Goal: Task Accomplishment & Management: Complete application form

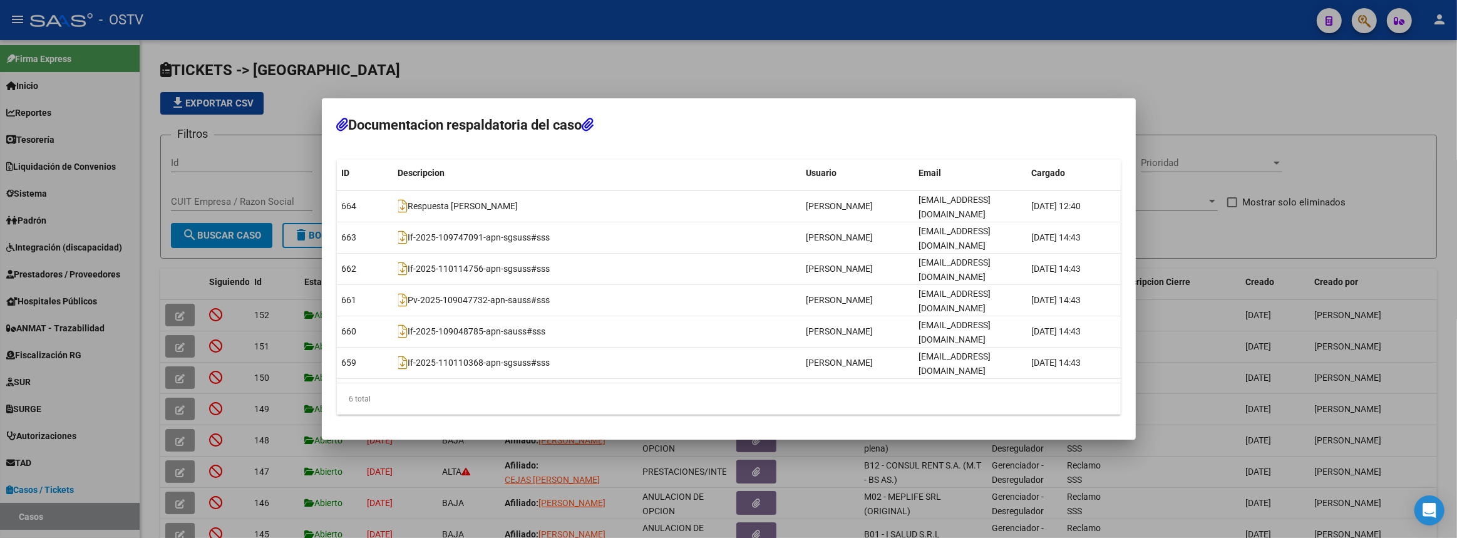
scroll to position [207, 0]
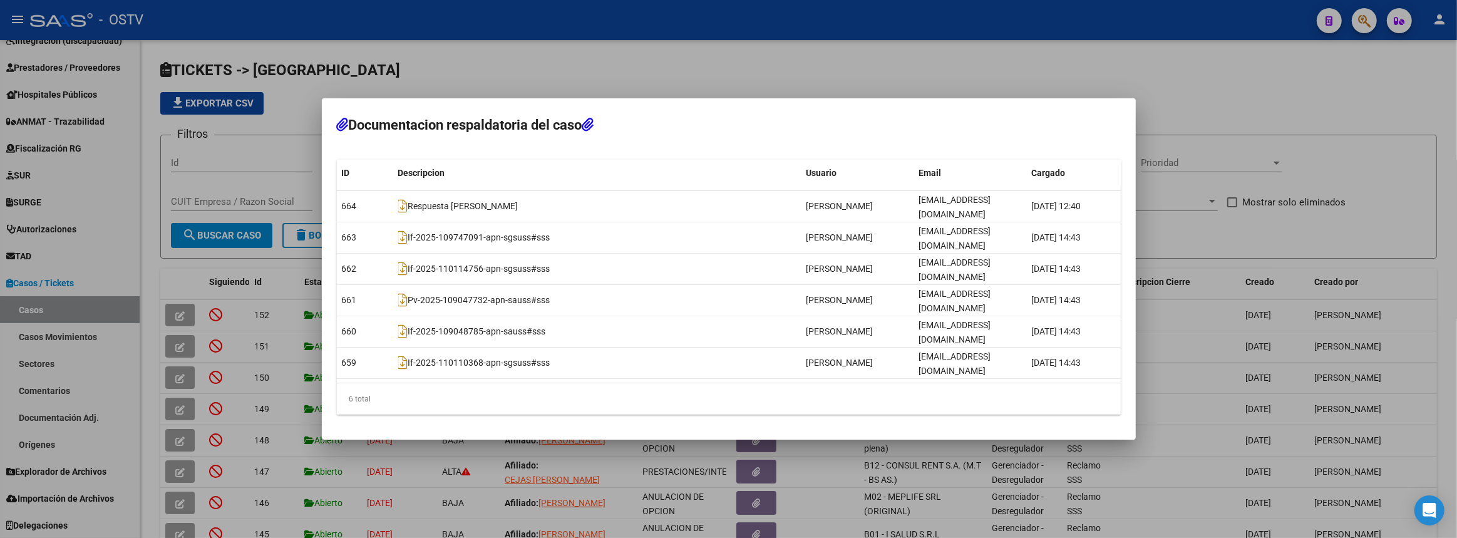
click at [691, 85] on div at bounding box center [728, 269] width 1457 height 538
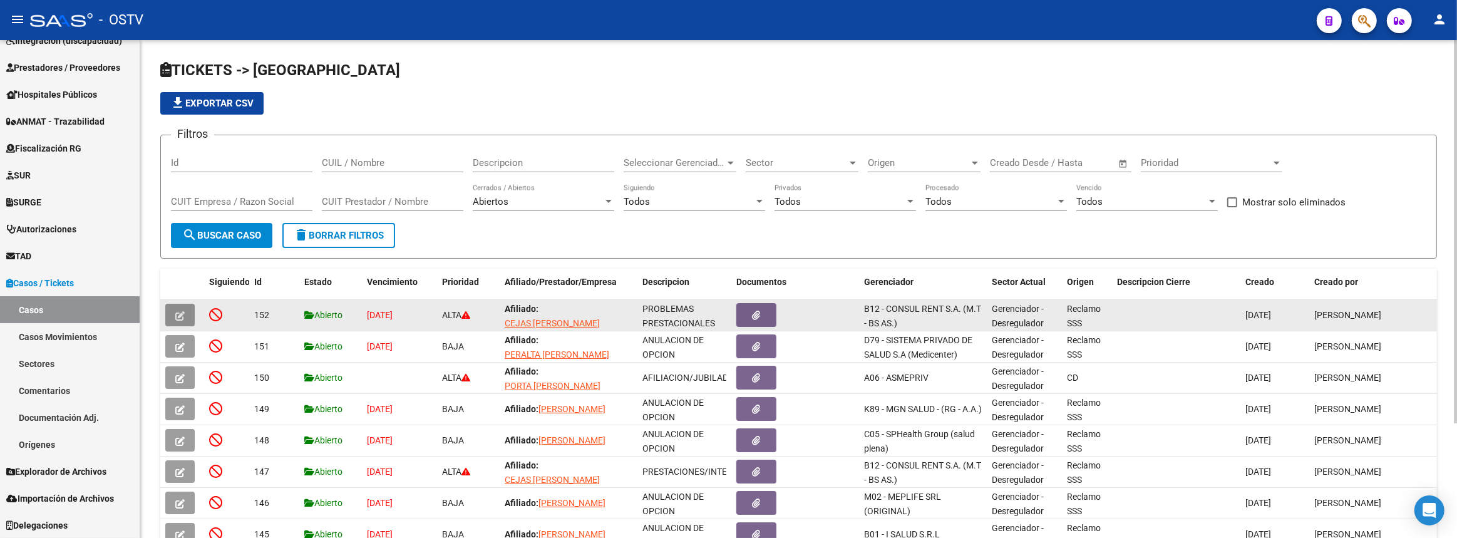
click at [188, 316] on button "button" at bounding box center [179, 315] width 29 height 23
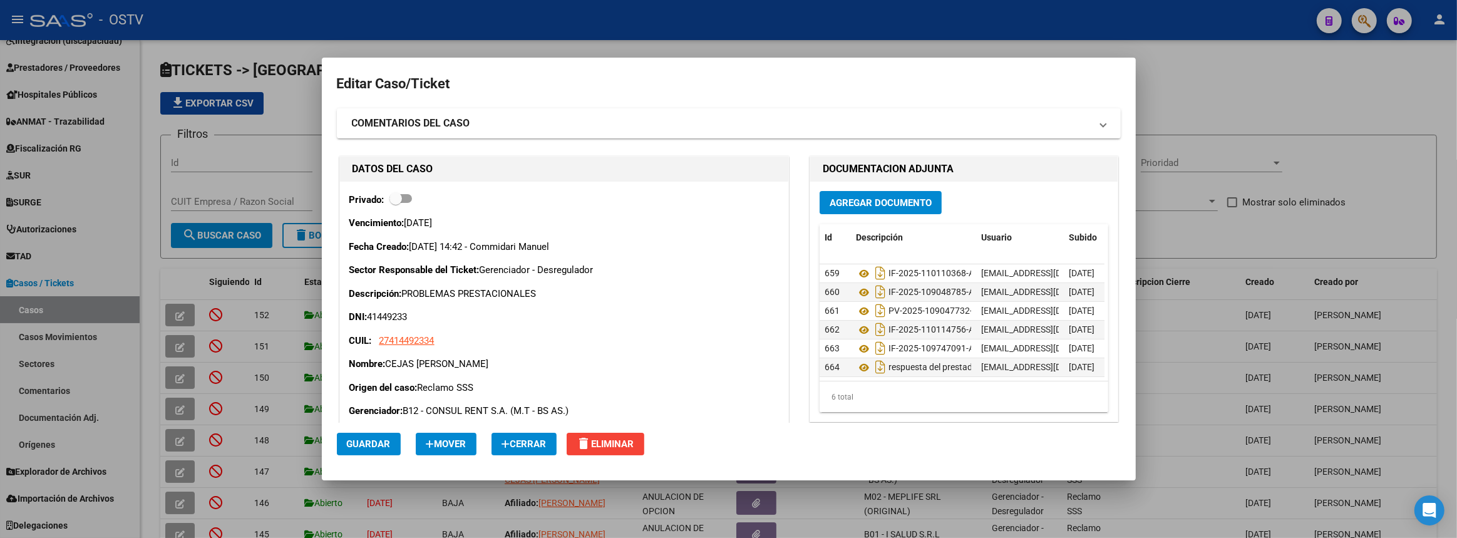
click at [183, 314] on div at bounding box center [728, 269] width 1457 height 538
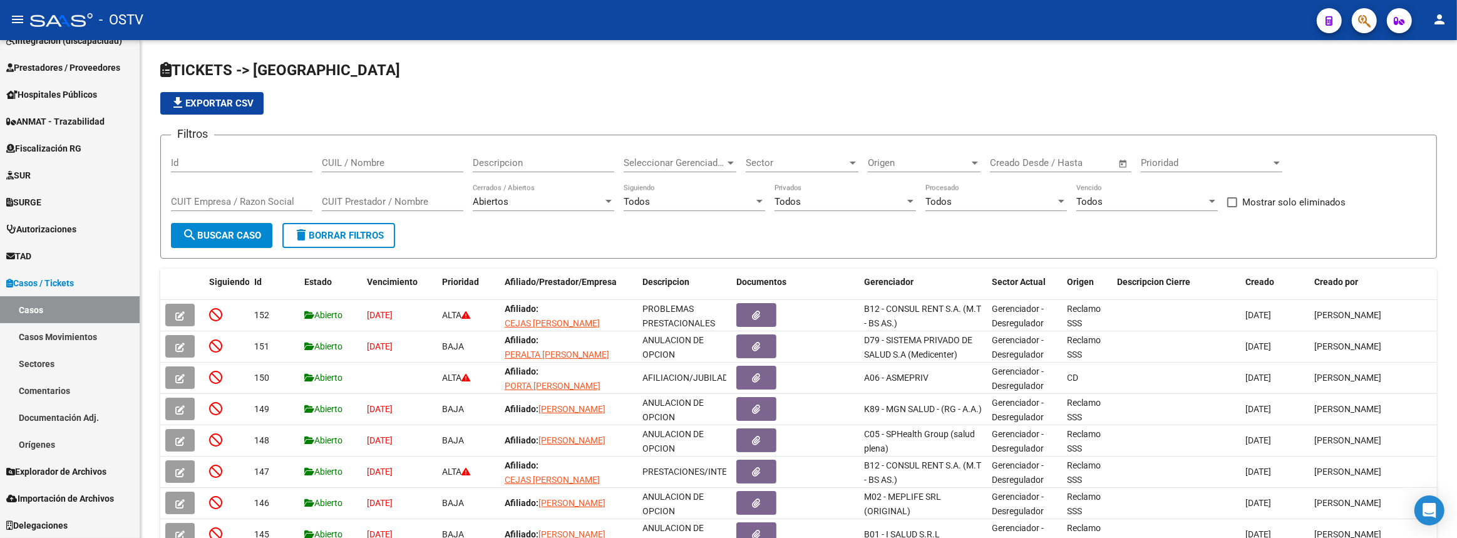
click at [183, 314] on icon "button" at bounding box center [179, 315] width 9 height 9
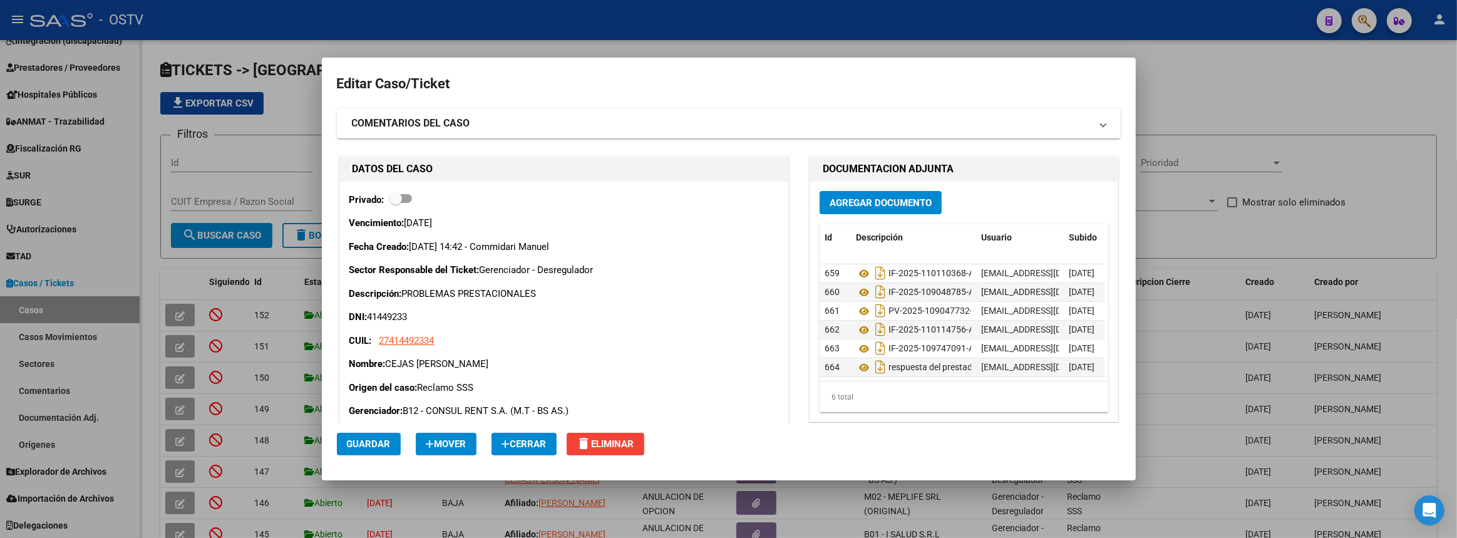
click at [913, 207] on span "Agregar Documento" at bounding box center [881, 202] width 102 height 11
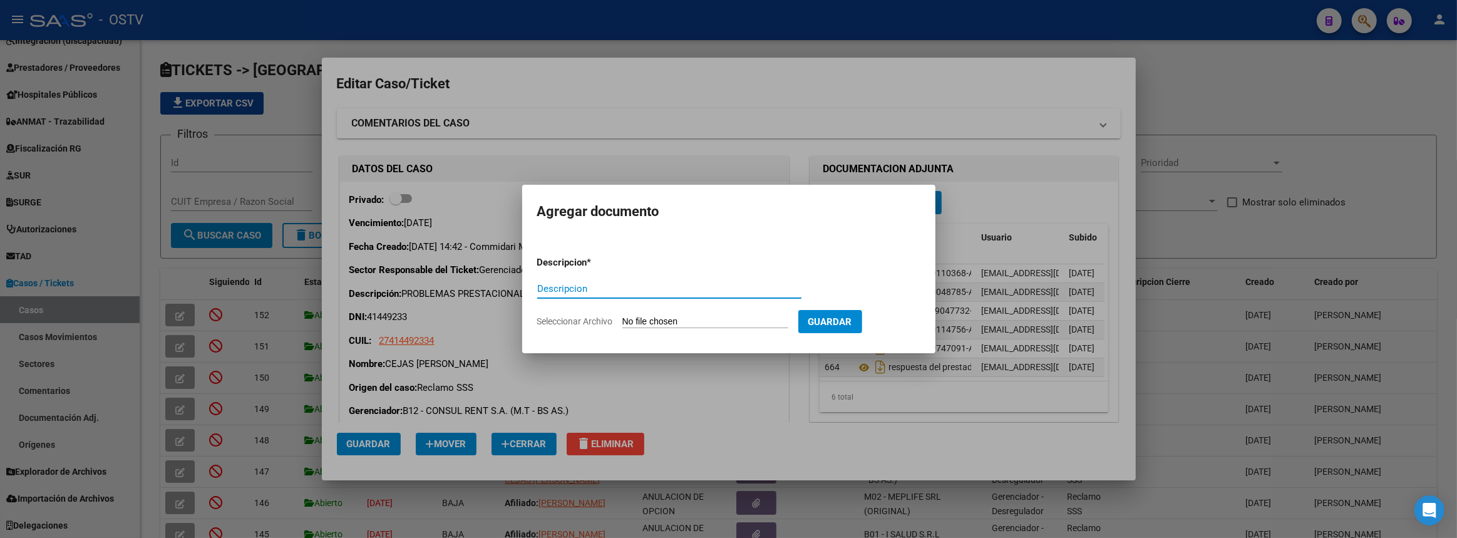
click at [651, 317] on input "Seleccionar Archivo" at bounding box center [705, 322] width 166 height 12
type input "C:\fakepath\Ex. 2025-109047707-SAUSS#SSS.pdf"
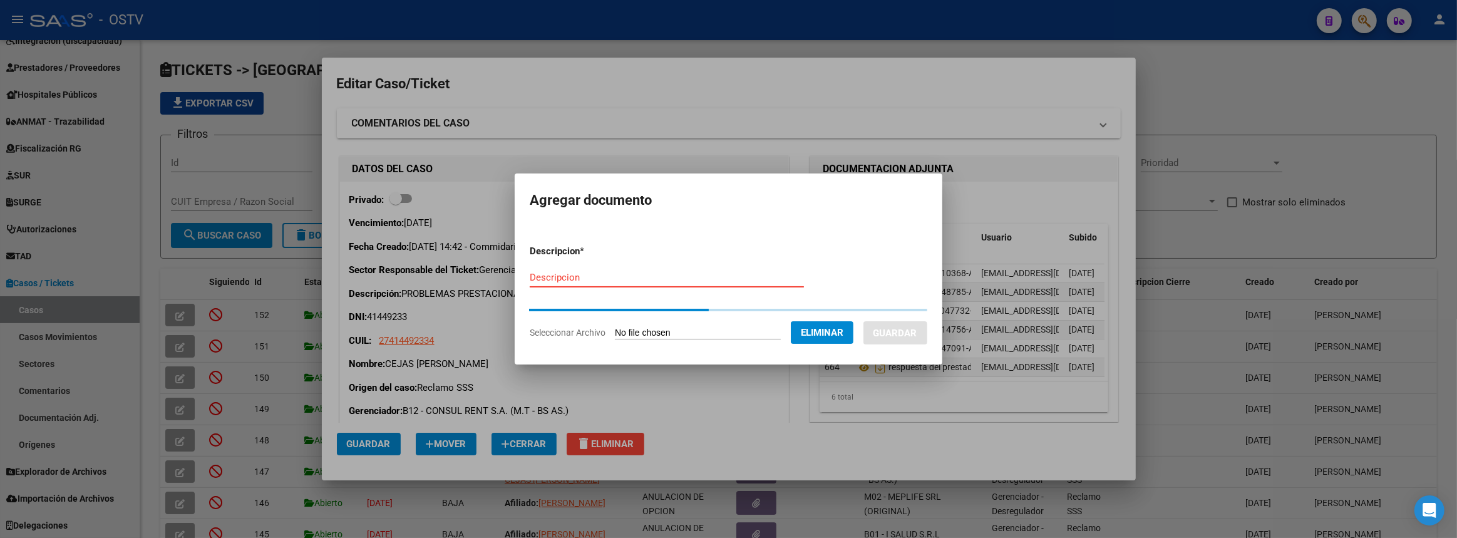
click at [665, 279] on input "Descripcion" at bounding box center [667, 277] width 274 height 11
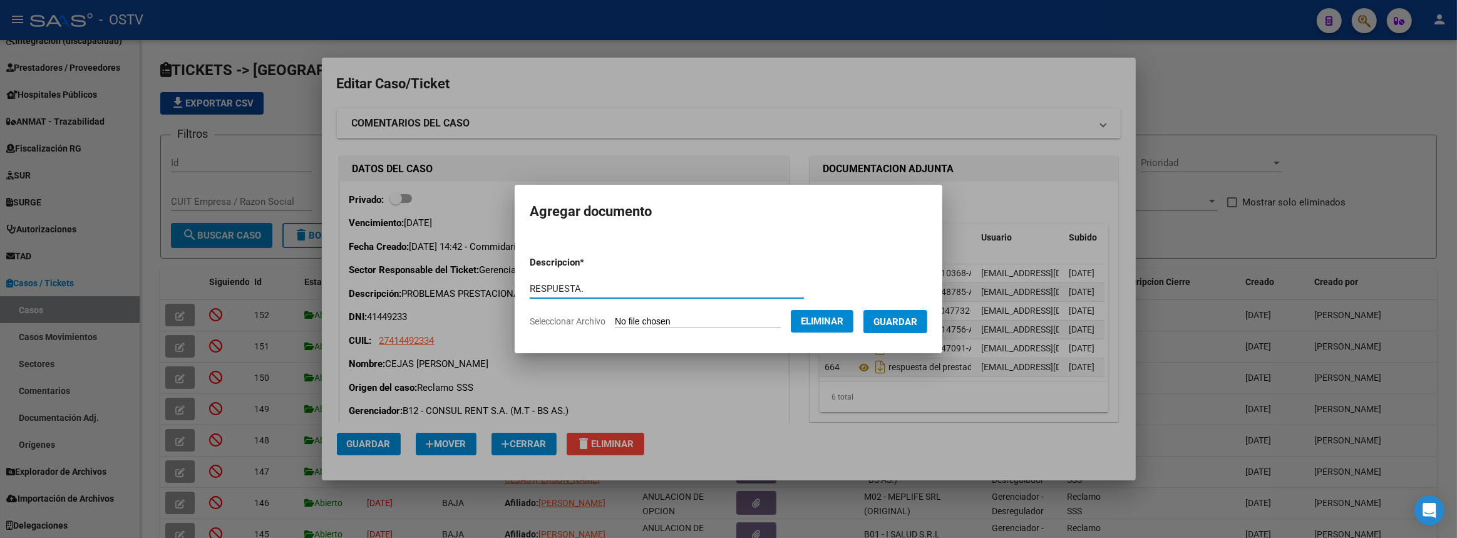
paste input "Ex. 2025-109047707-SAUSS#SSS"
type input "RESPUESTA. Ex. 2025-109047707-SAUSS#SSS"
click at [917, 324] on span "Guardar" at bounding box center [896, 321] width 44 height 11
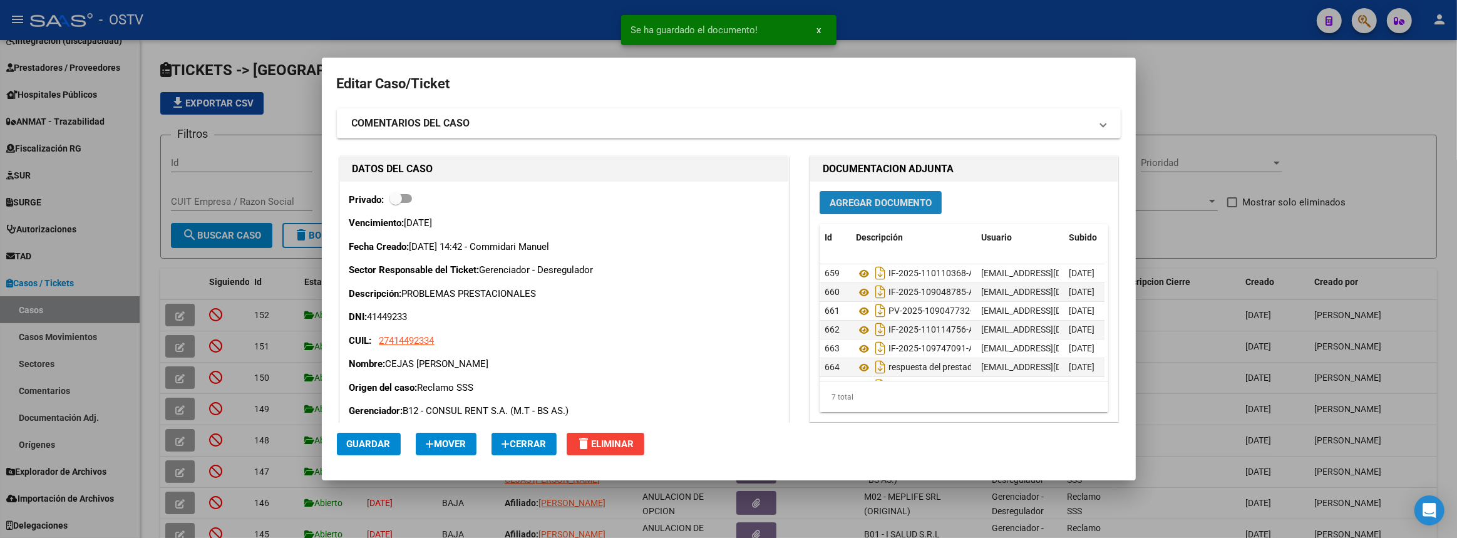
click at [885, 202] on span "Agregar Documento" at bounding box center [881, 202] width 102 height 11
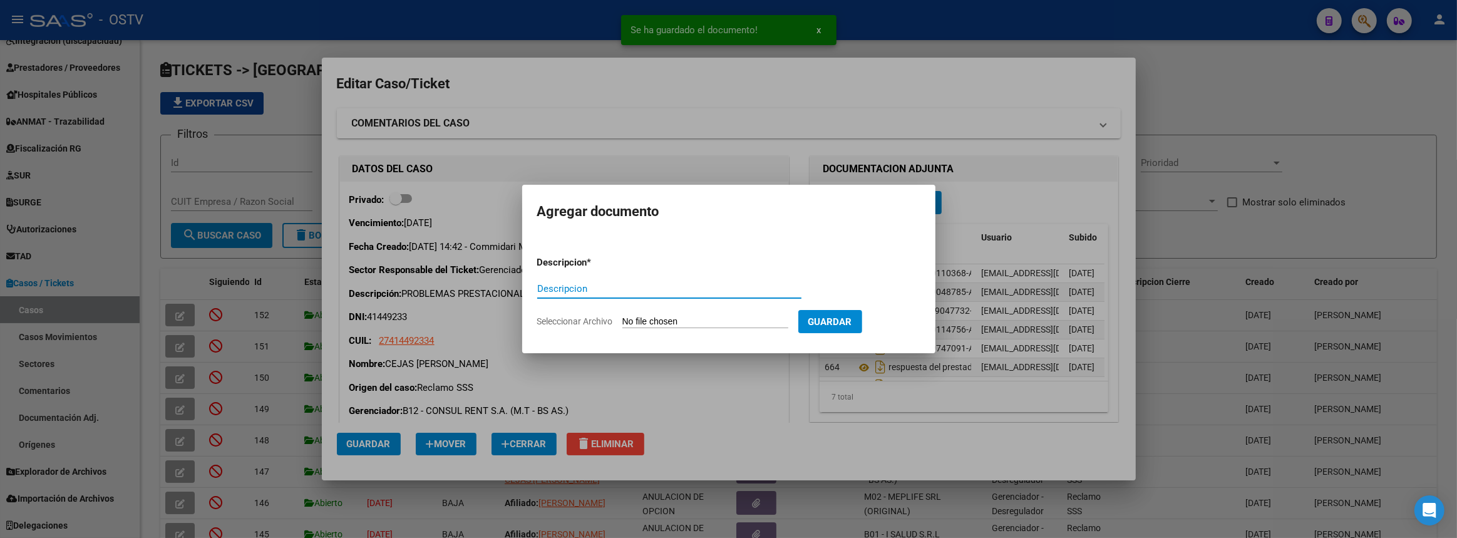
click at [694, 319] on input "Seleccionar Archivo" at bounding box center [705, 322] width 166 height 12
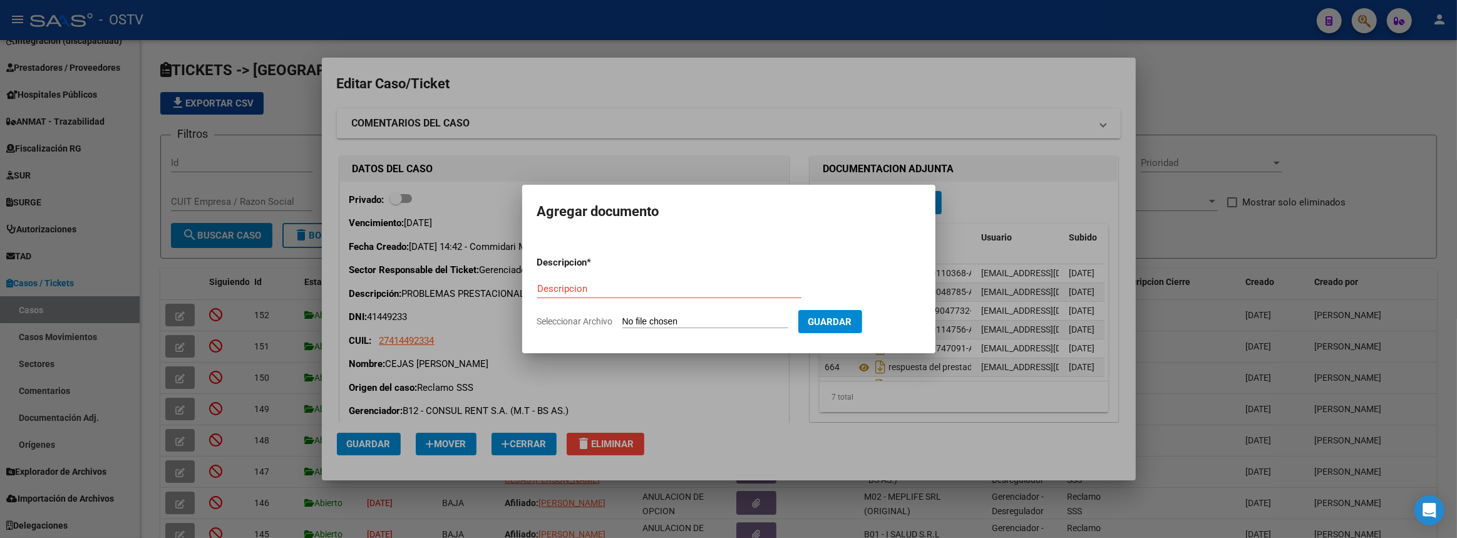
type input "C:\fakepath\20251013-12-40-21-3625-20251013-12-40-21.pdf"
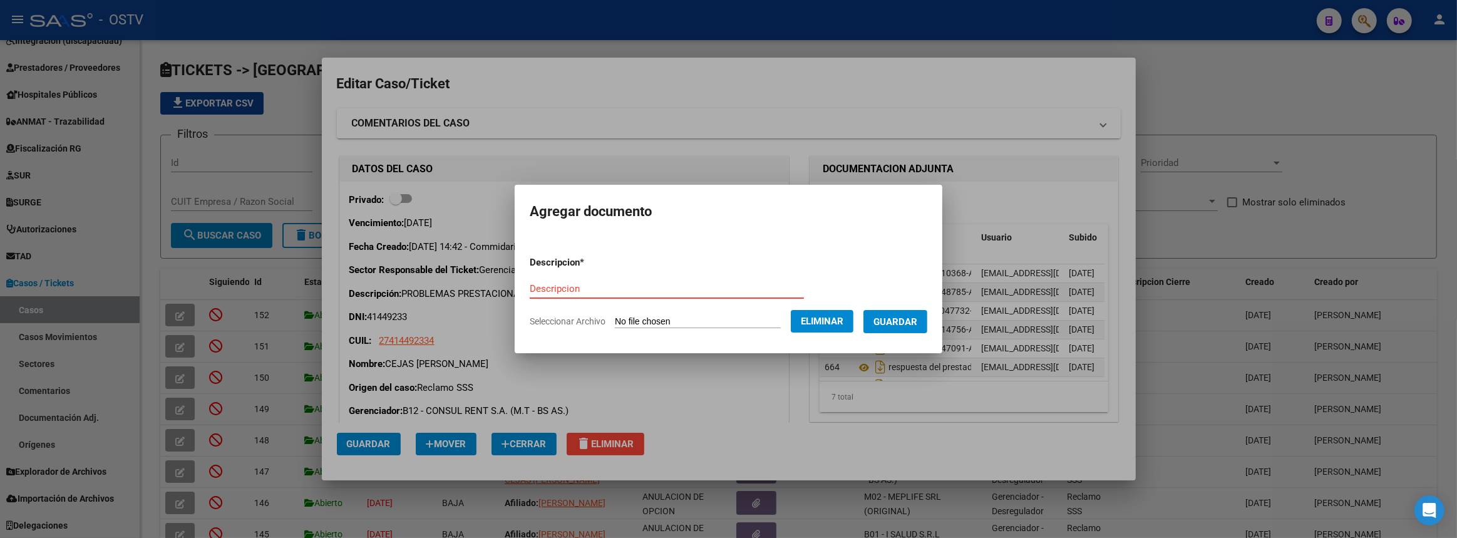
click at [689, 283] on input "Descripcion" at bounding box center [667, 288] width 274 height 11
type input "A"
type input "a"
type input "Adjunto a la respuesta"
click at [913, 312] on button "Guardar" at bounding box center [896, 321] width 64 height 23
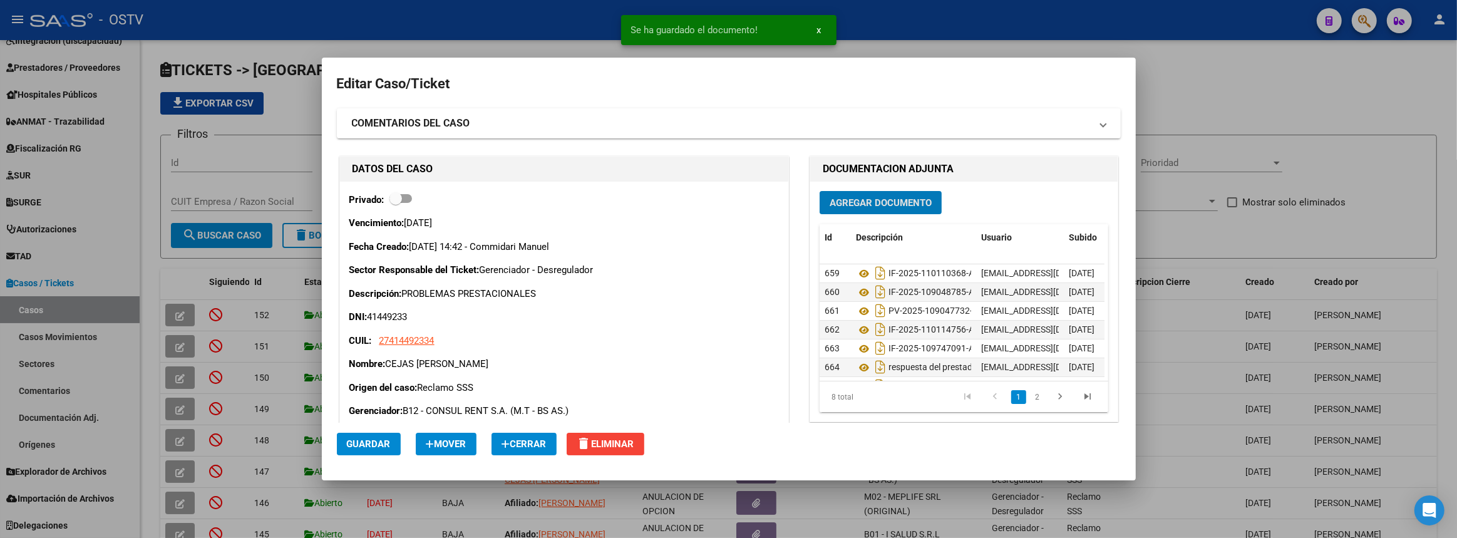
click at [879, 200] on span "Agregar Documento" at bounding box center [881, 202] width 102 height 11
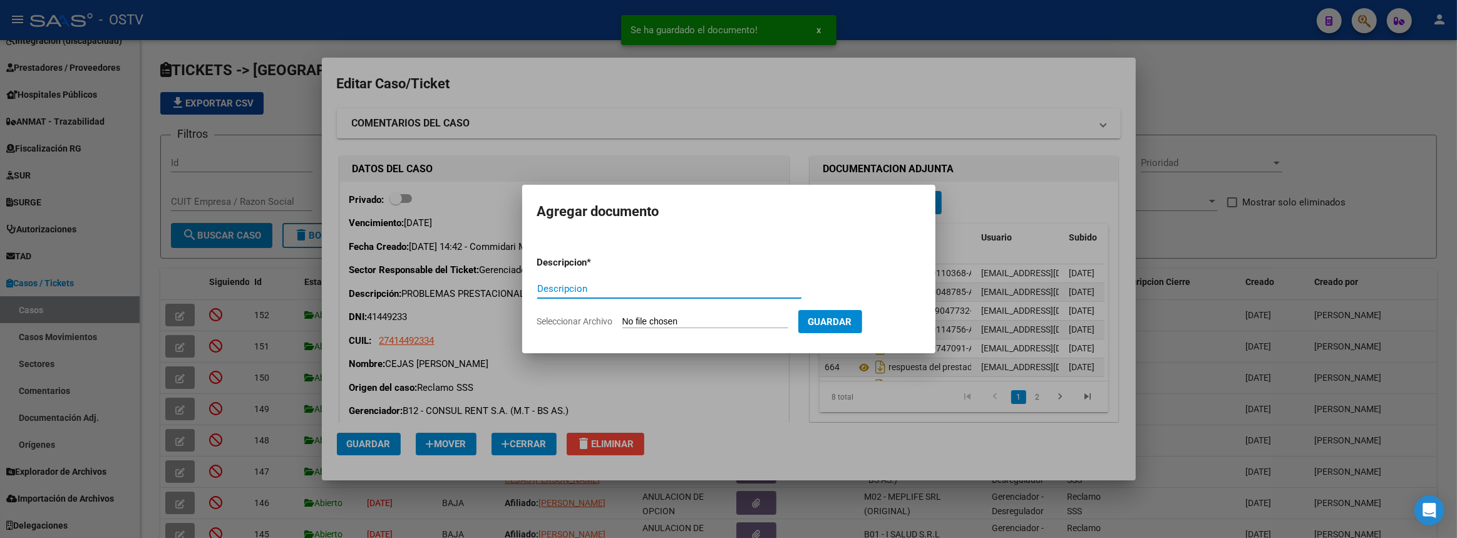
click at [679, 320] on input "Seleccionar Archivo" at bounding box center [705, 322] width 166 height 12
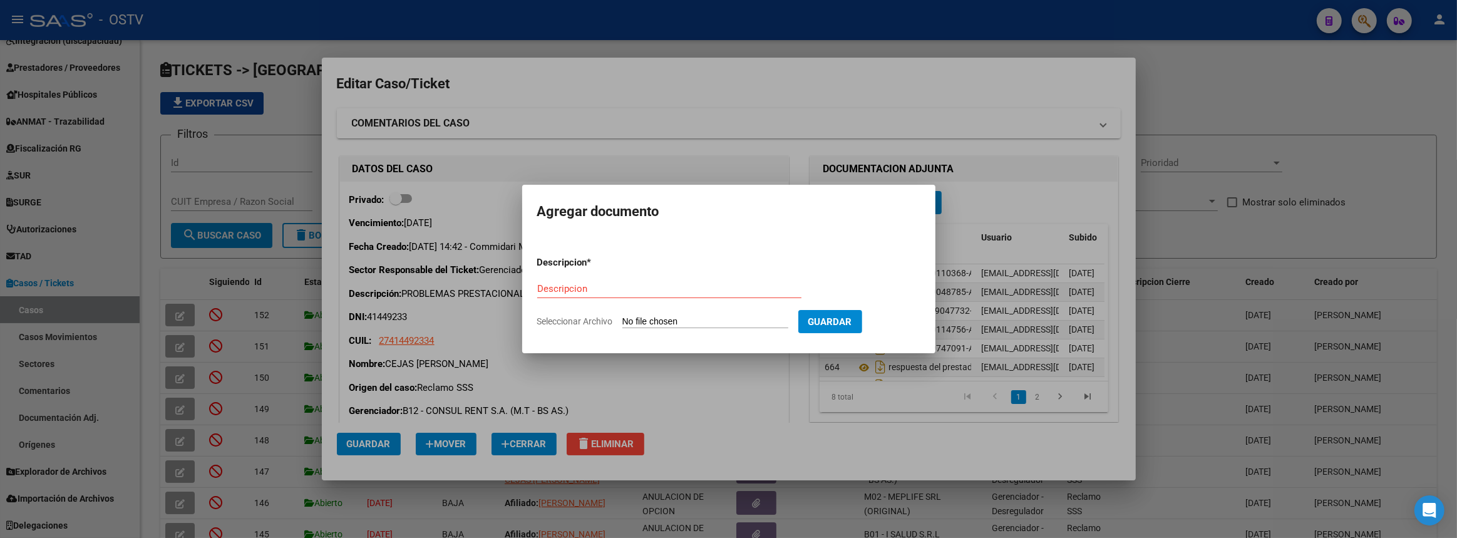
type input "C:\fakepath\Mis Trámites - Trámites a Distancia Se da respuesta.pdf"
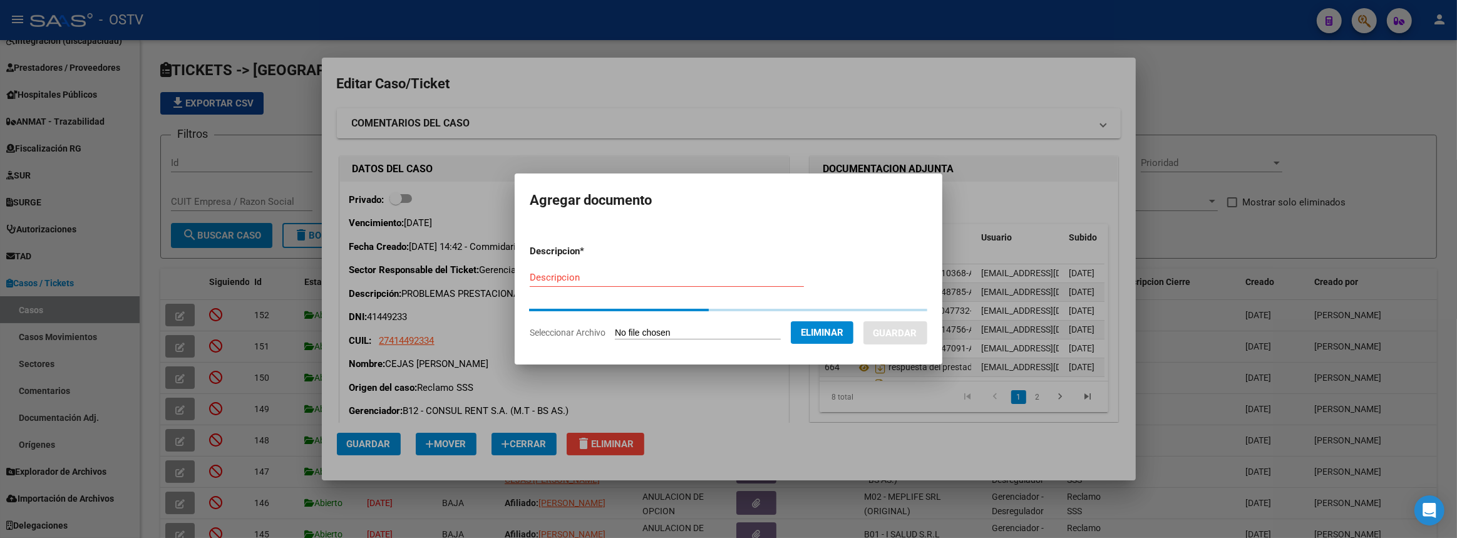
click at [674, 281] on div "Descripcion" at bounding box center [667, 277] width 274 height 19
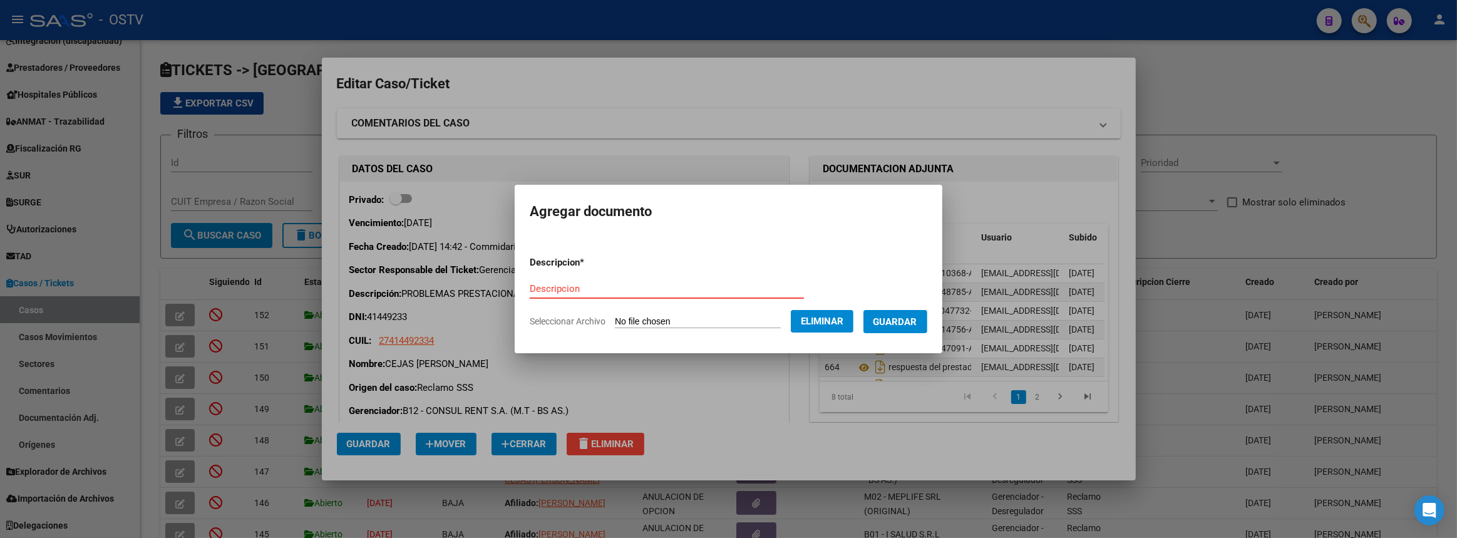
paste input "Mis Trámites - Trámites a Distancia Se da respuesta"
type input "Mis Trámites - Trámites a Distancia Se da respuesta"
click at [907, 319] on span "Guardar" at bounding box center [896, 321] width 44 height 11
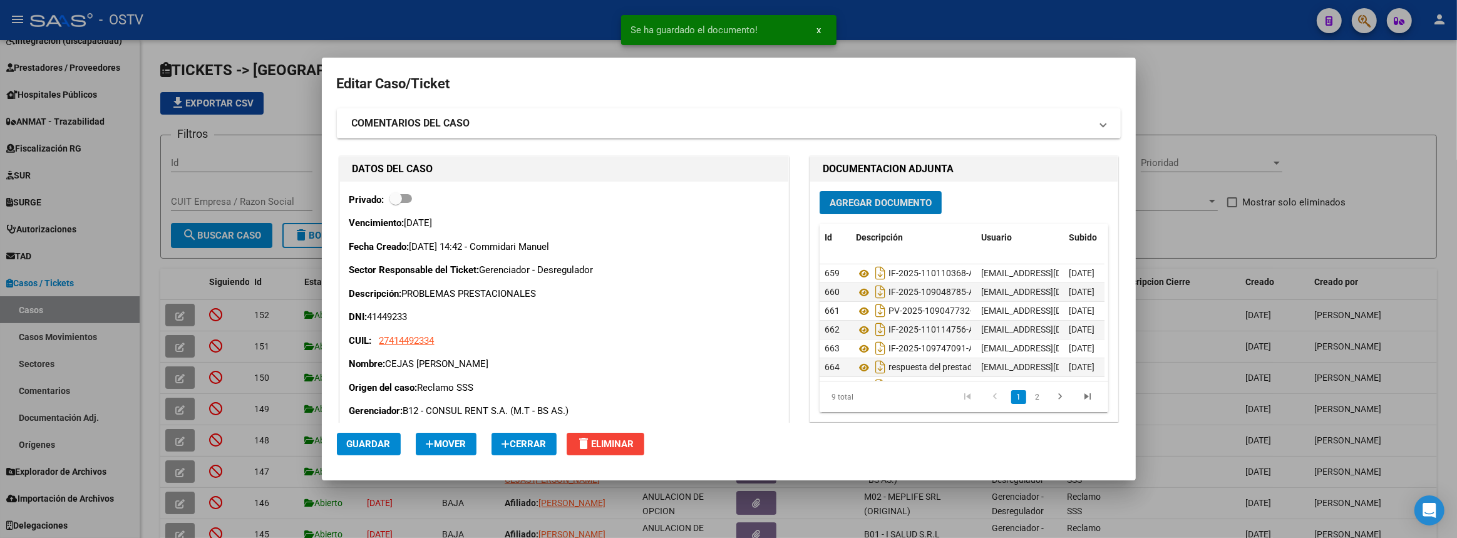
click at [352, 450] on button "Guardar" at bounding box center [369, 444] width 64 height 23
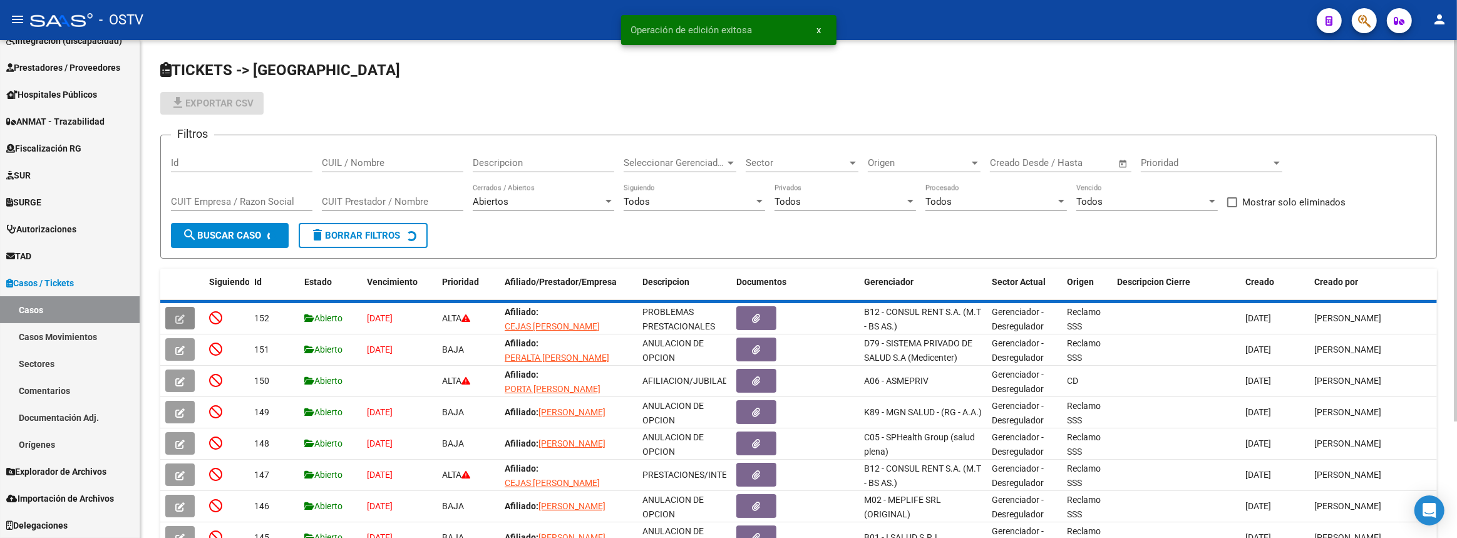
click at [1243, 92] on div "file_download Exportar CSV" at bounding box center [798, 103] width 1277 height 23
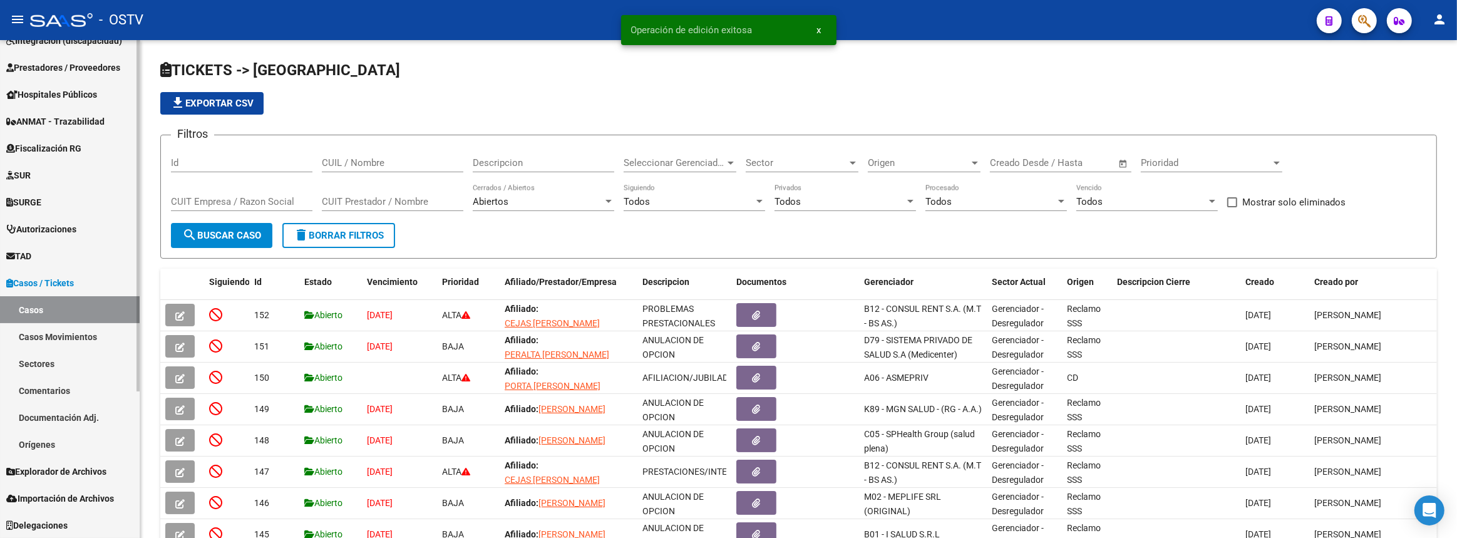
scroll to position [0, 0]
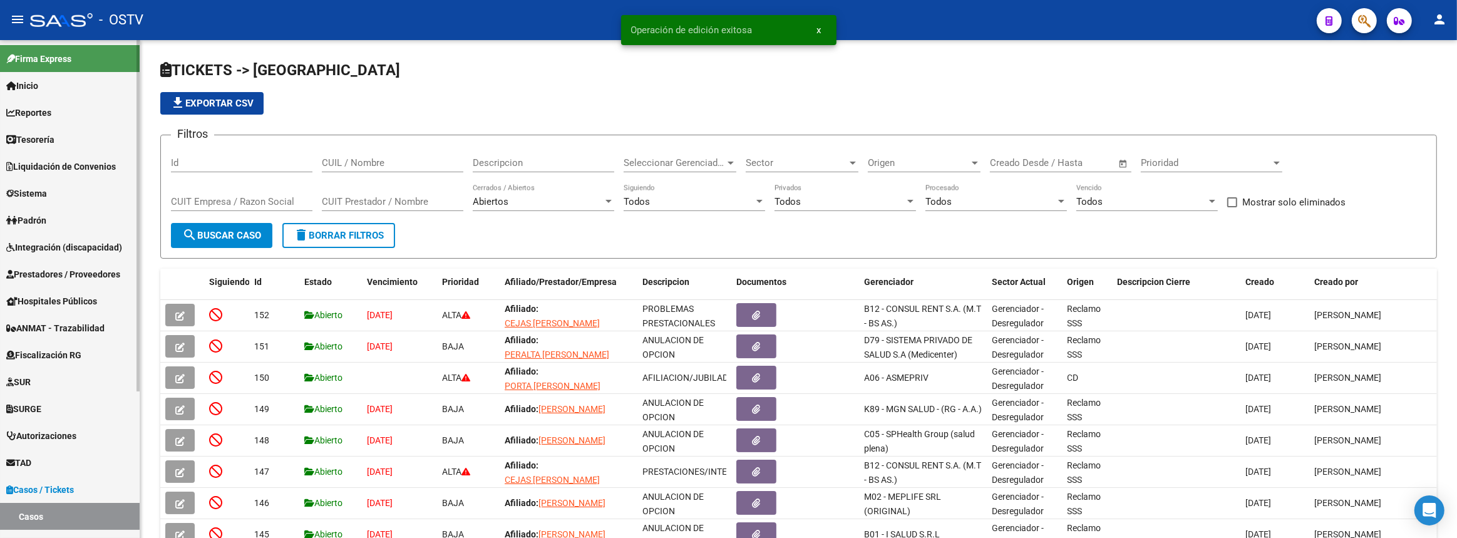
click at [31, 214] on span "Padrón" at bounding box center [26, 221] width 40 height 14
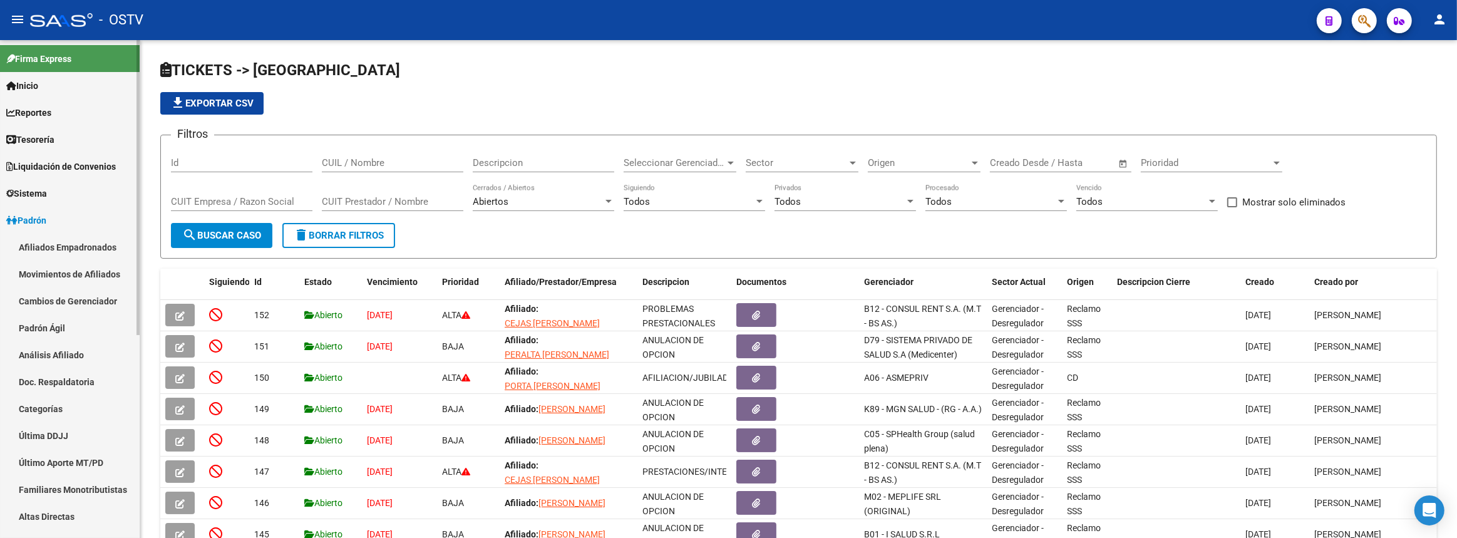
click at [51, 322] on link "Padrón Ágil" at bounding box center [70, 327] width 140 height 27
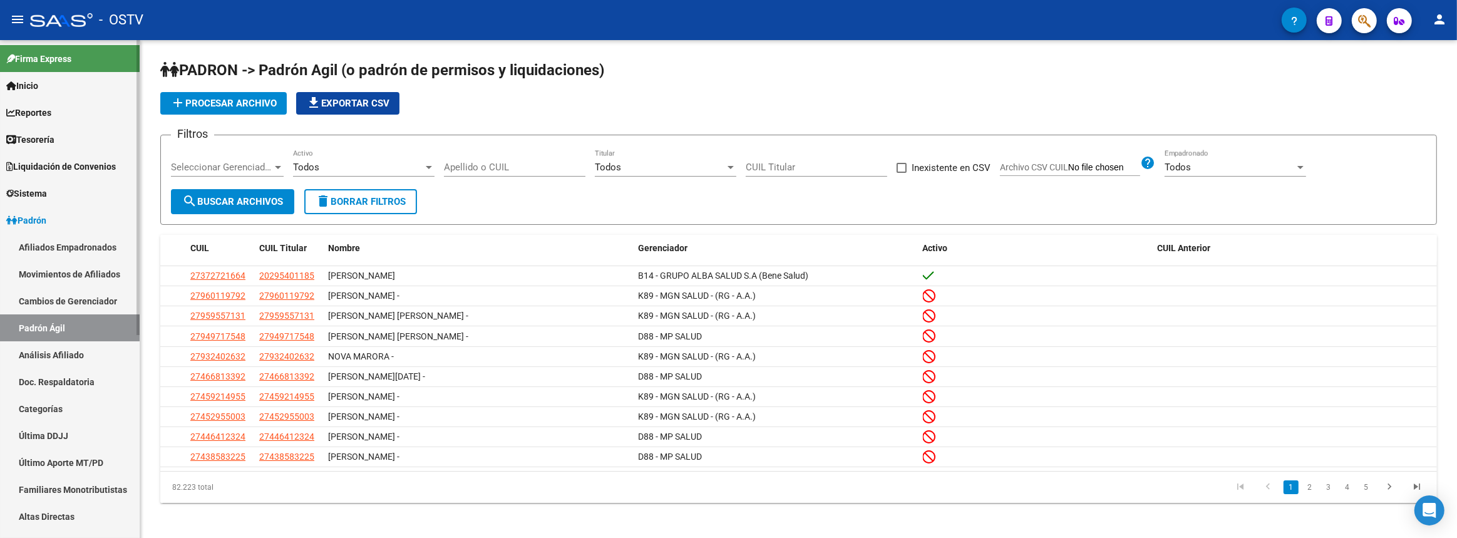
click at [49, 229] on link "Padrón" at bounding box center [70, 220] width 140 height 27
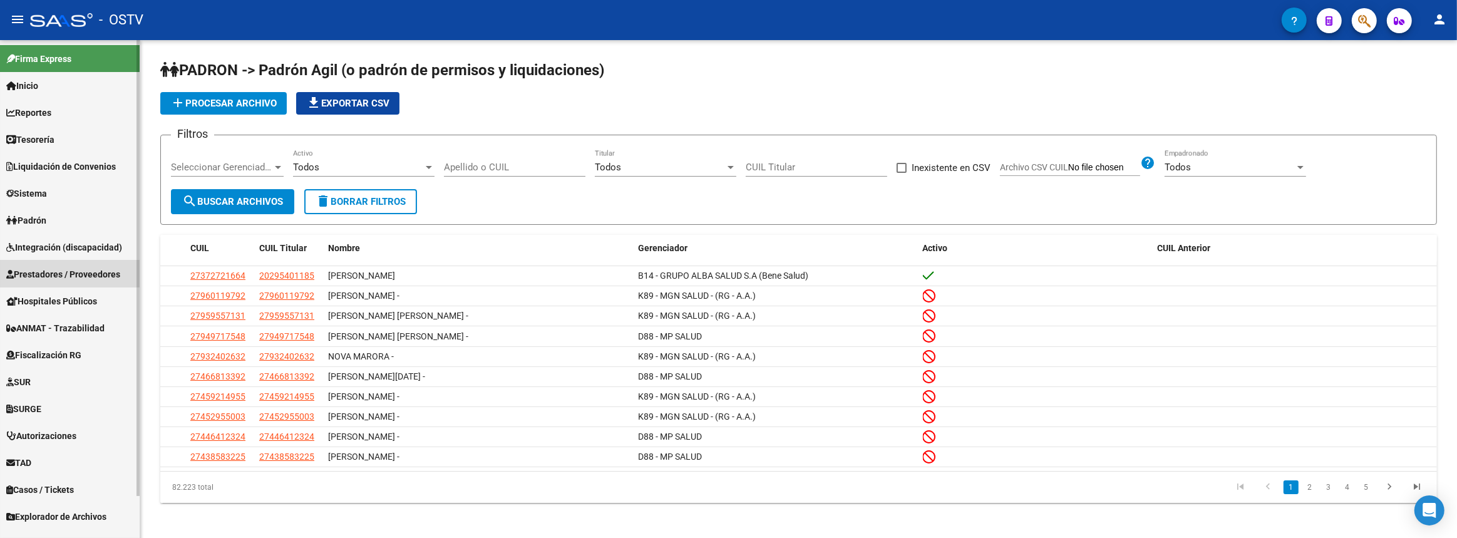
click at [49, 281] on link "Prestadores / Proveedores" at bounding box center [70, 274] width 140 height 27
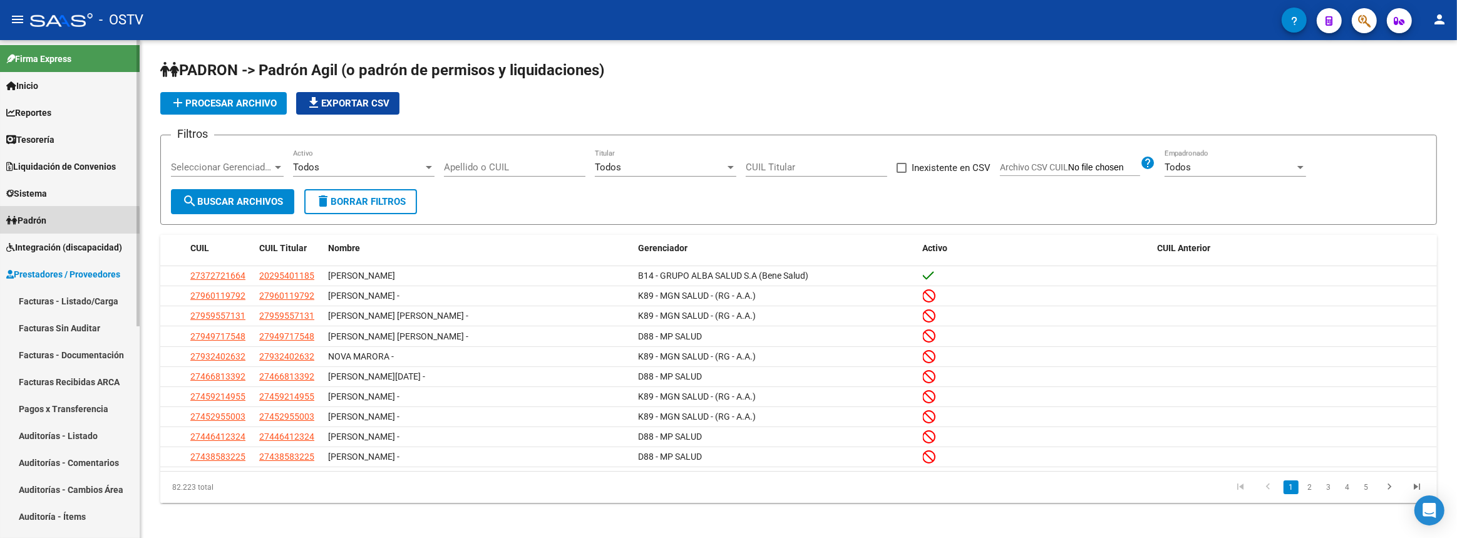
click at [31, 224] on span "Padrón" at bounding box center [26, 221] width 40 height 14
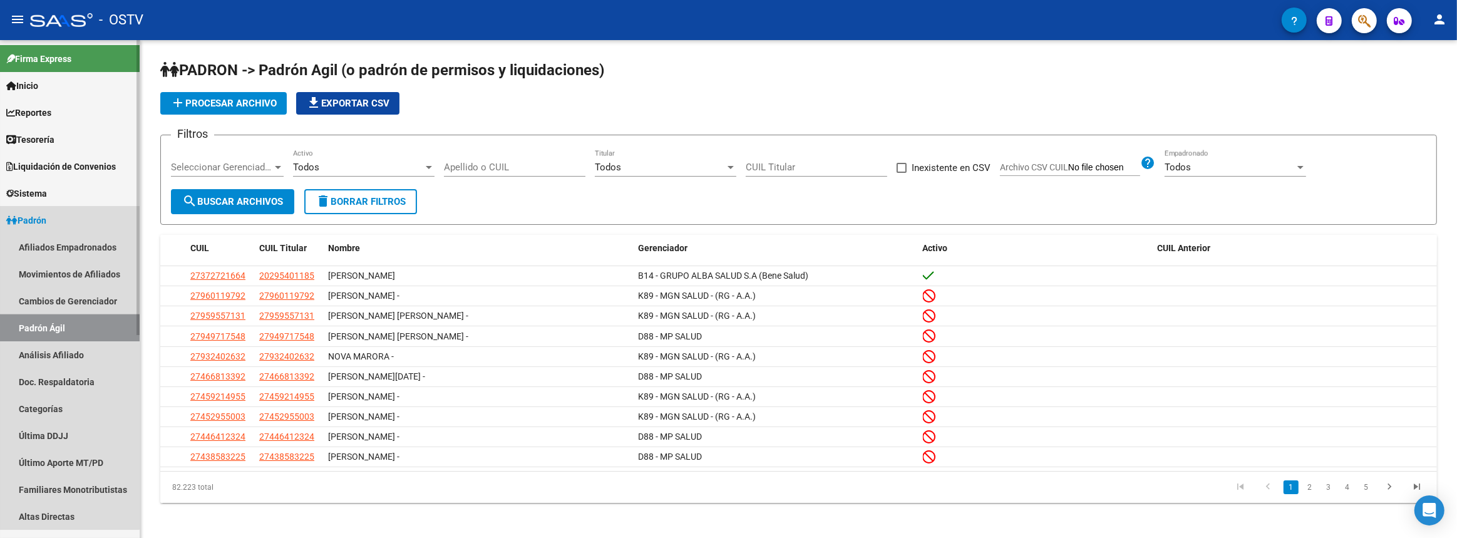
click at [32, 329] on link "Padrón Ágil" at bounding box center [70, 327] width 140 height 27
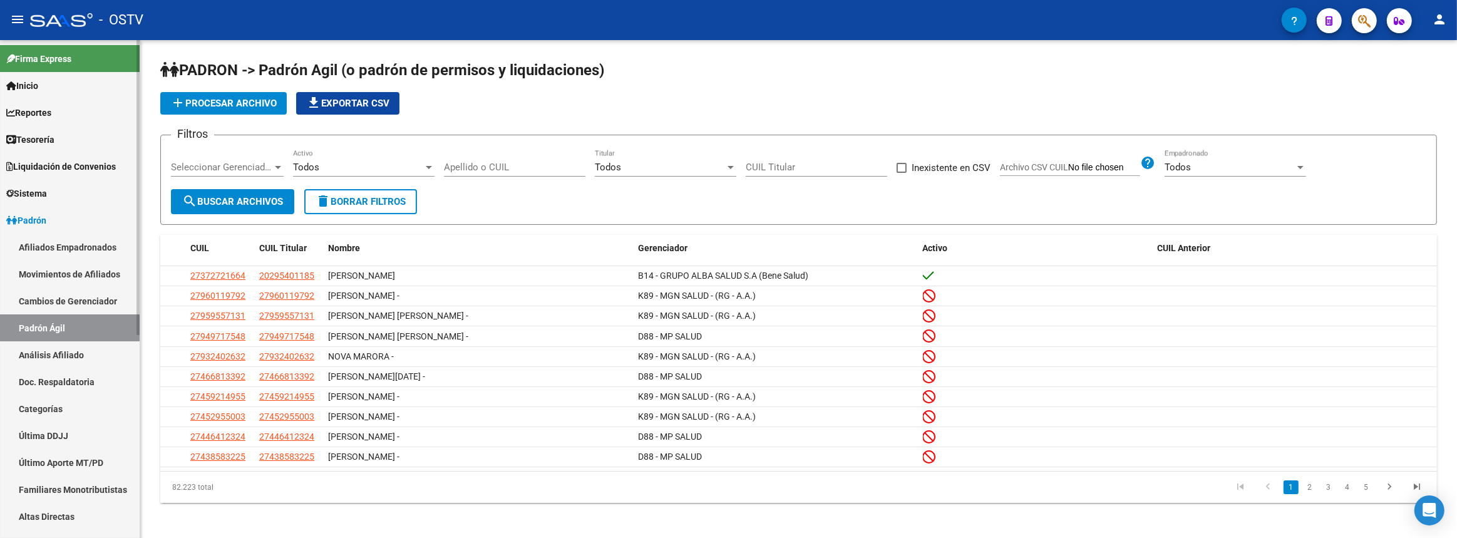
click at [88, 364] on link "Análisis Afiliado" at bounding box center [70, 354] width 140 height 27
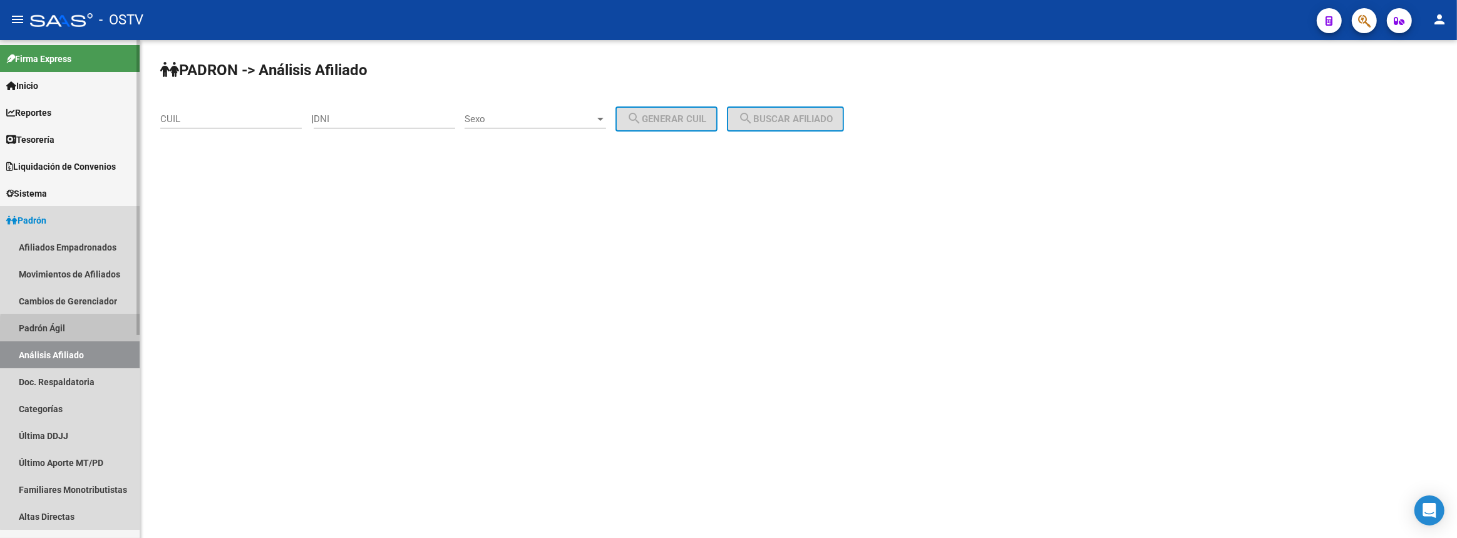
click at [87, 331] on link "Padrón Ágil" at bounding box center [70, 327] width 140 height 27
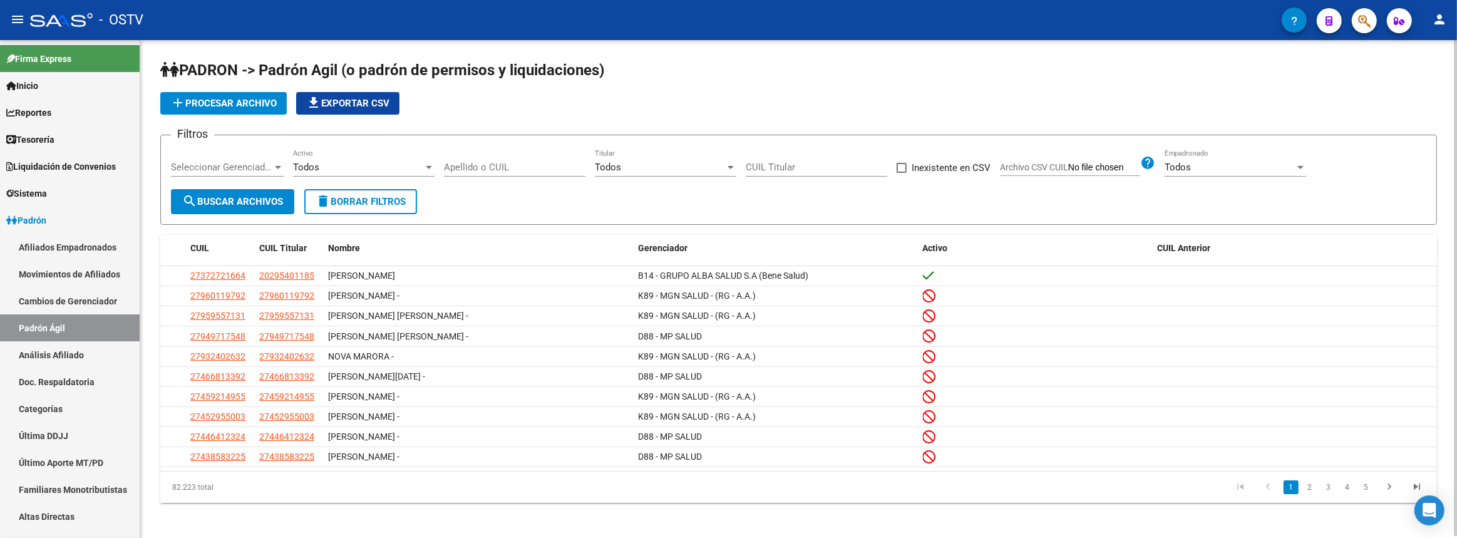
click at [539, 162] on input "Apellido o CUIL" at bounding box center [515, 167] width 142 height 11
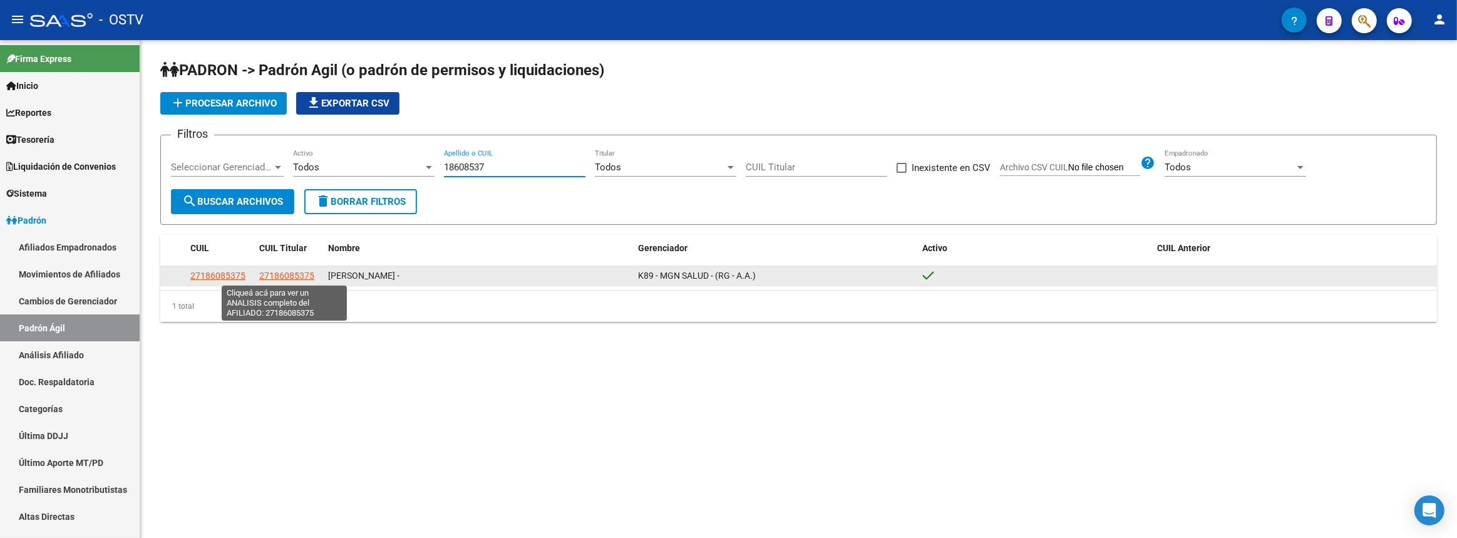
type input "18608537"
click at [289, 271] on span "27186085375" at bounding box center [286, 276] width 55 height 10
